Goal: Manage account settings

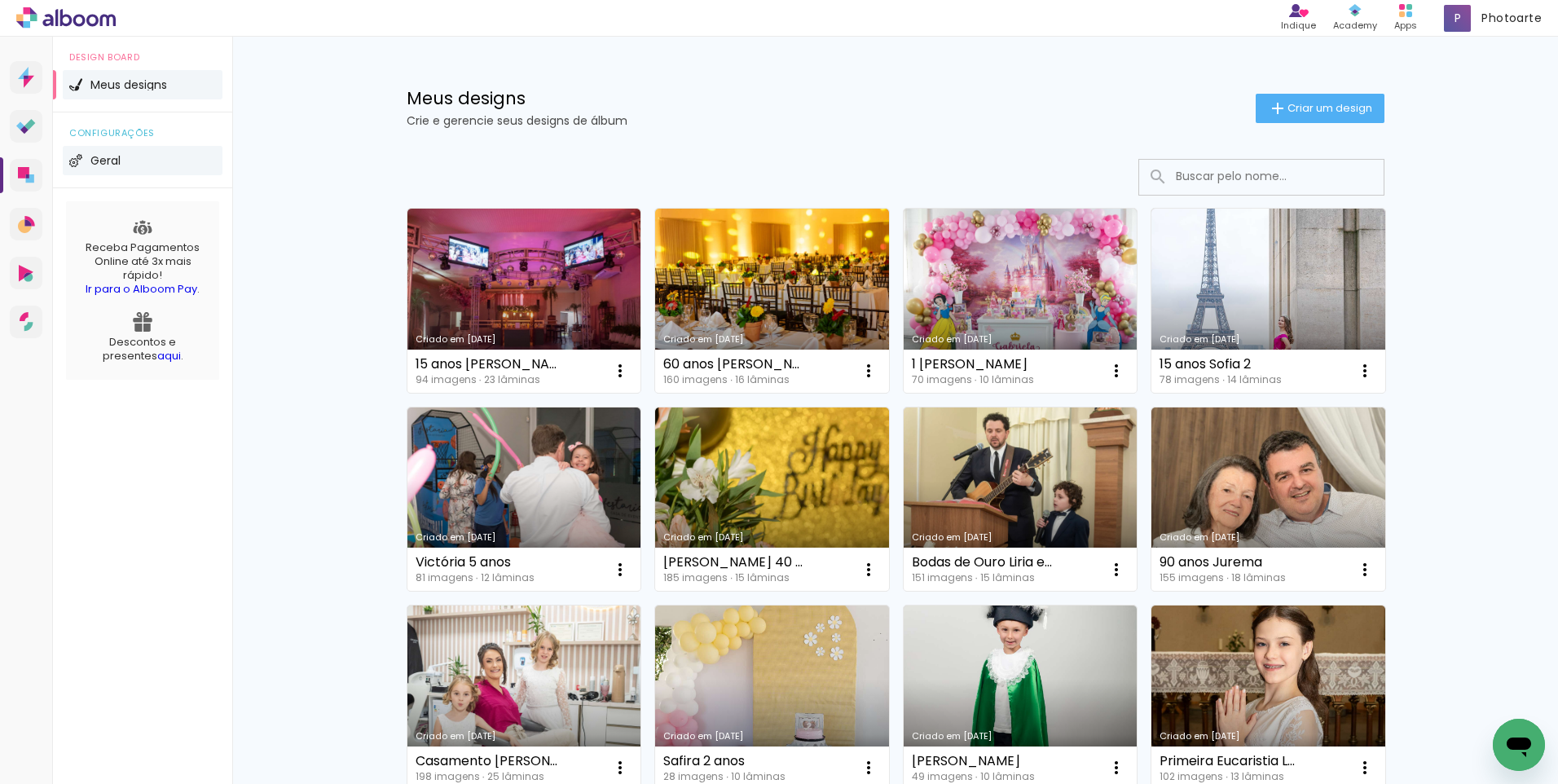
click at [99, 163] on span "Geral" at bounding box center [105, 161] width 30 height 12
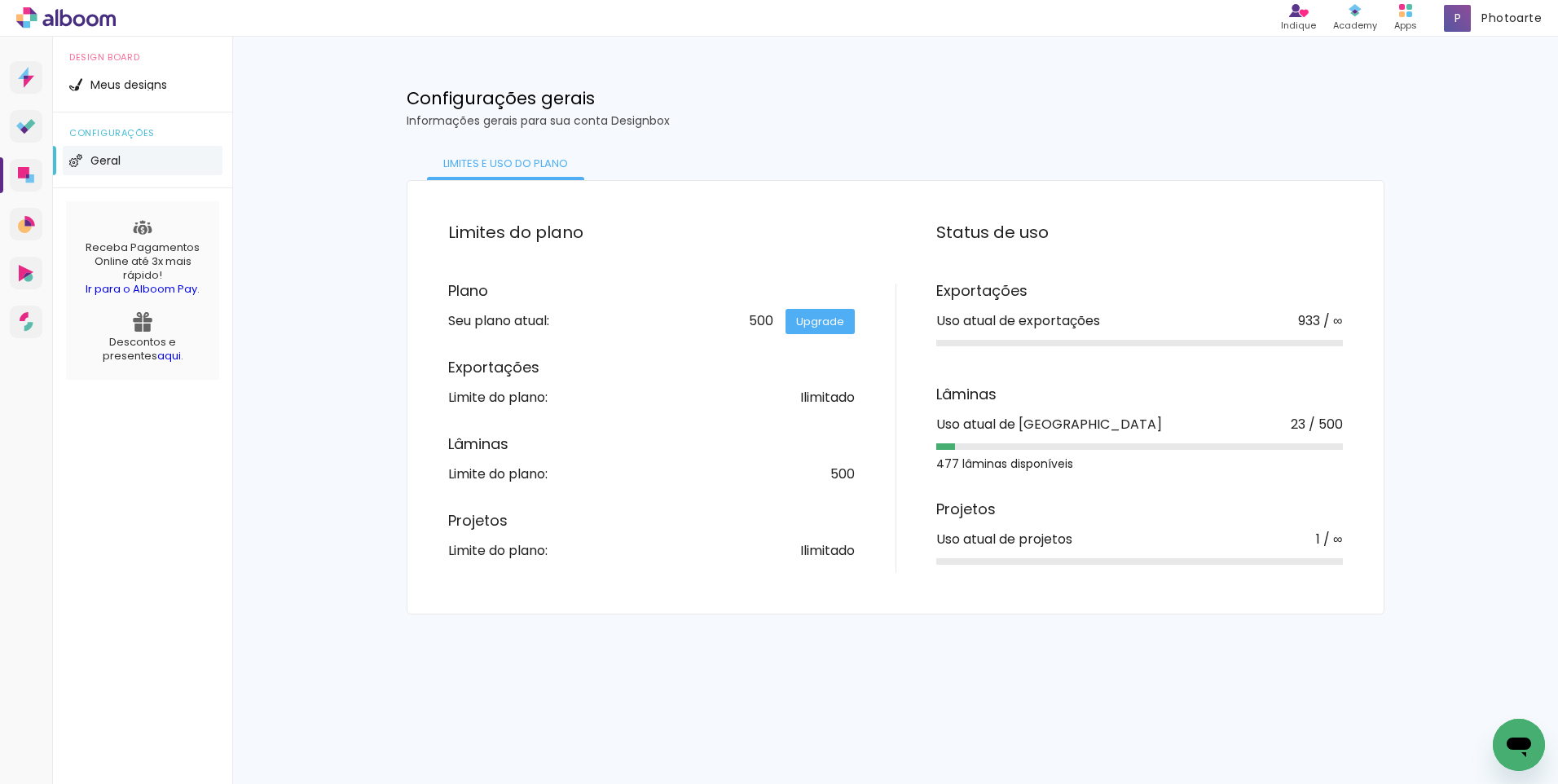
click at [798, 322] on link "Upgrade" at bounding box center [820, 322] width 70 height 26
